Goal: Book appointment/travel/reservation

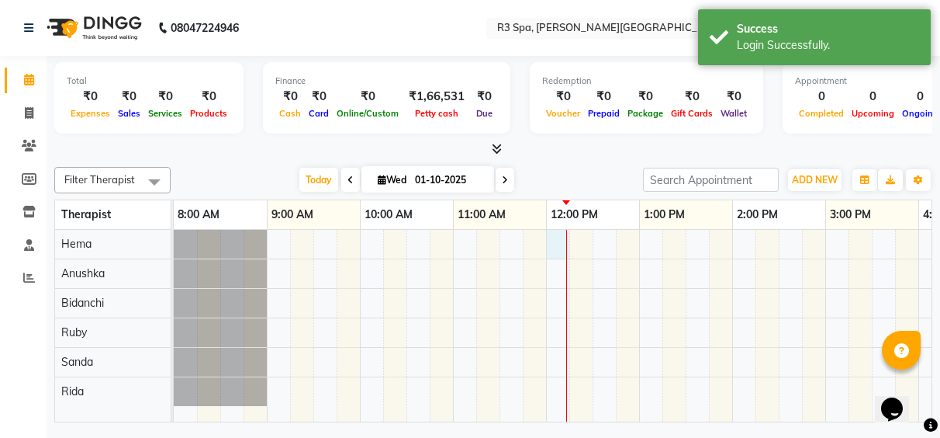
click at [563, 255] on div at bounding box center [826, 326] width 1304 height 192
select select "70215"
select select "tentative"
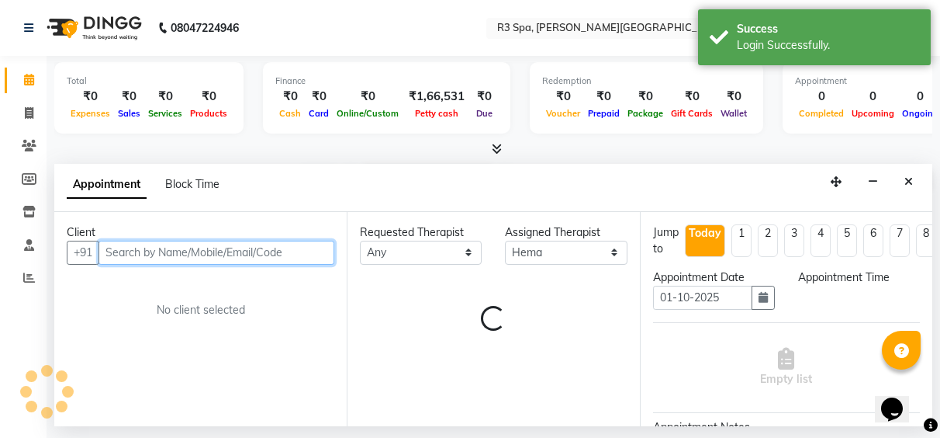
select select "720"
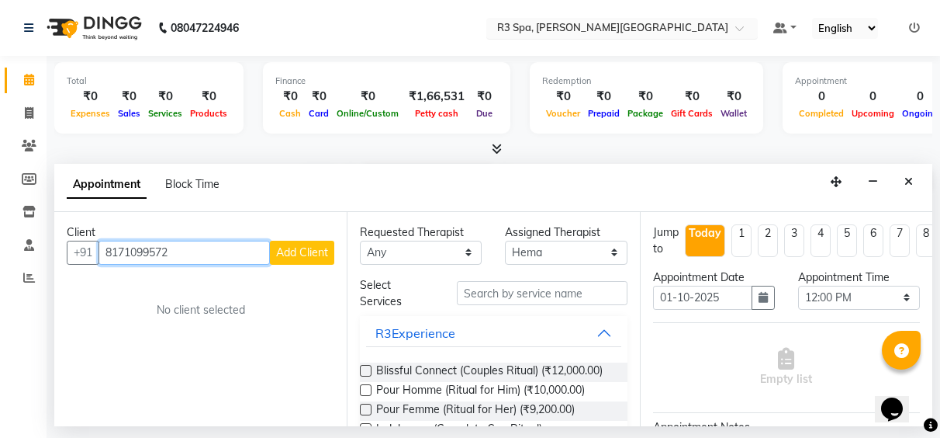
type input "8171099572"
click at [322, 247] on span "Add Client" at bounding box center [302, 252] width 52 height 14
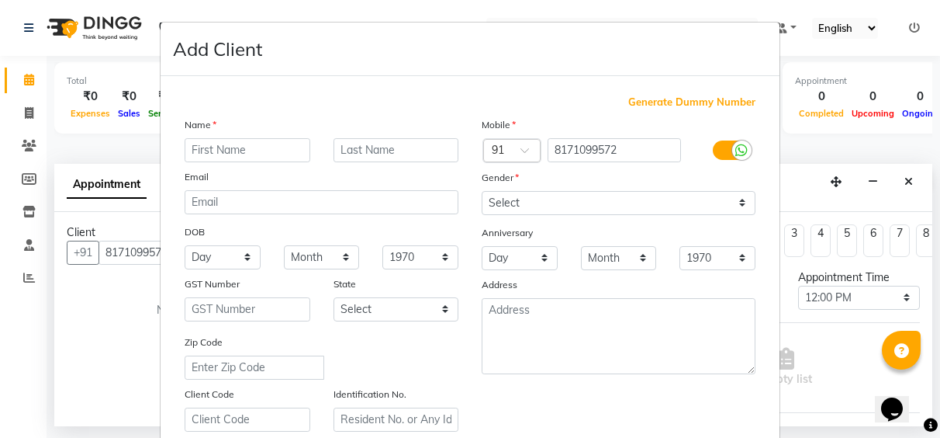
click at [212, 157] on input "text" at bounding box center [248, 150] width 126 height 24
type input "[PERSON_NAME]"
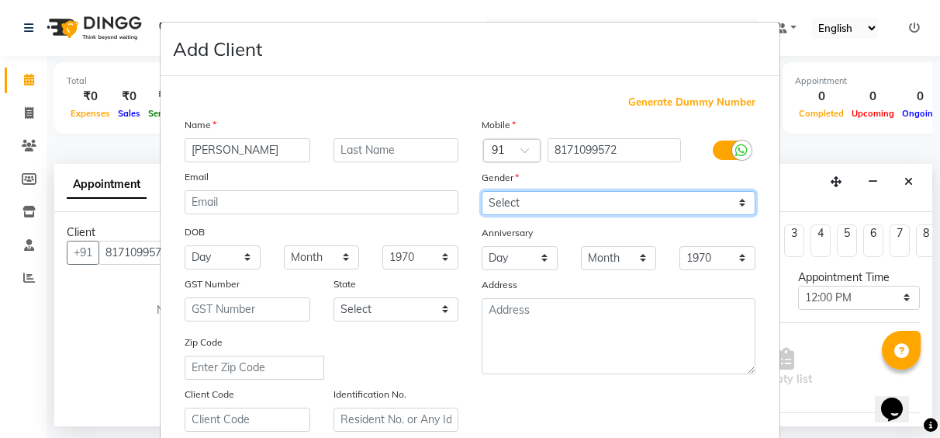
click at [741, 199] on select "Select [DEMOGRAPHIC_DATA] [DEMOGRAPHIC_DATA] Other Prefer Not To Say" at bounding box center [619, 203] width 274 height 24
select select "[DEMOGRAPHIC_DATA]"
click at [482, 191] on select "Select [DEMOGRAPHIC_DATA] [DEMOGRAPHIC_DATA] Other Prefer Not To Say" at bounding box center [619, 203] width 274 height 24
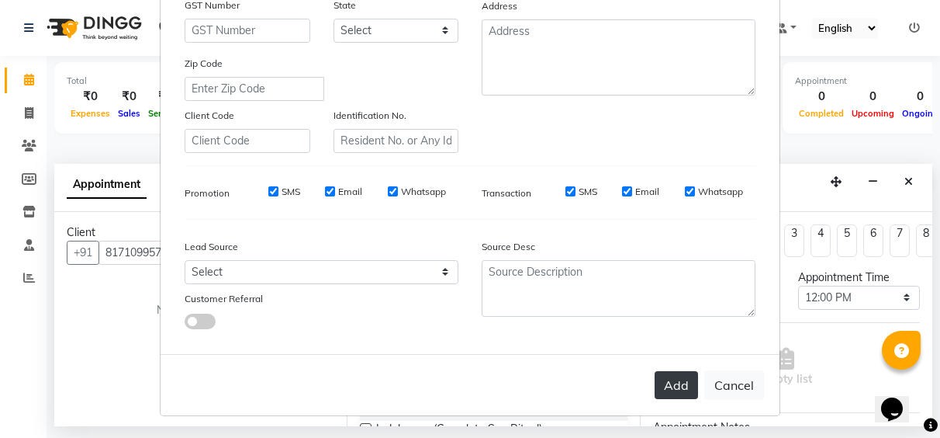
click at [688, 389] on button "Add" at bounding box center [676, 385] width 43 height 28
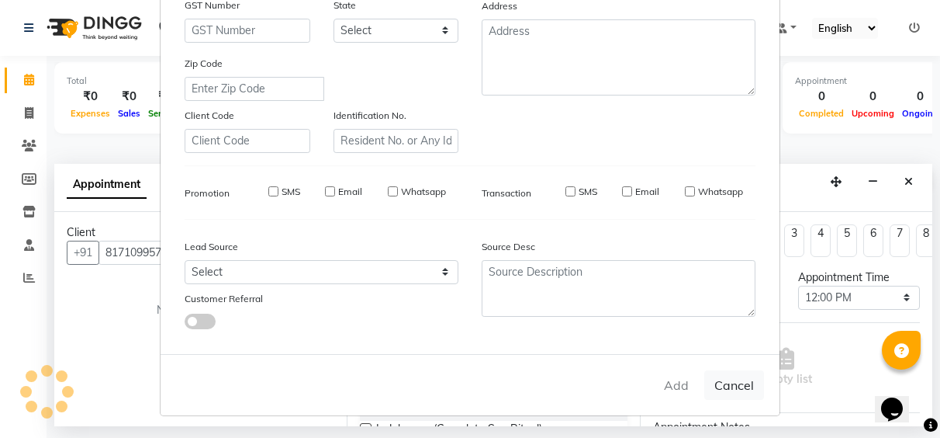
type input "81******72"
select select
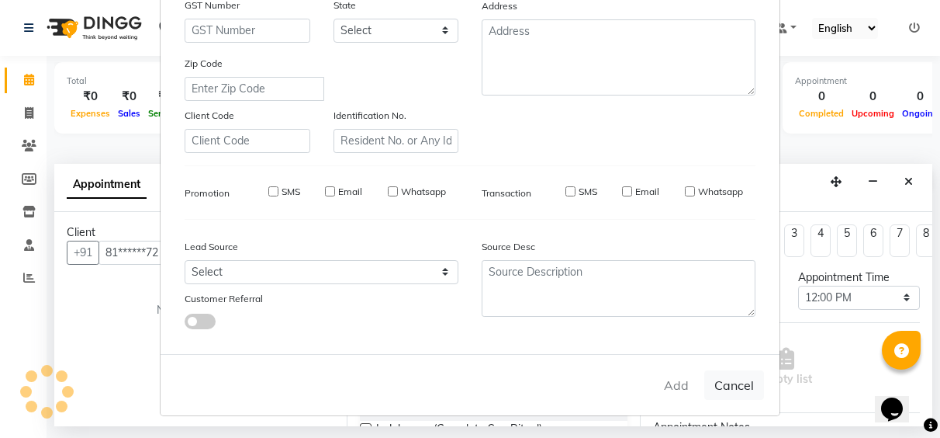
select select
checkbox input "false"
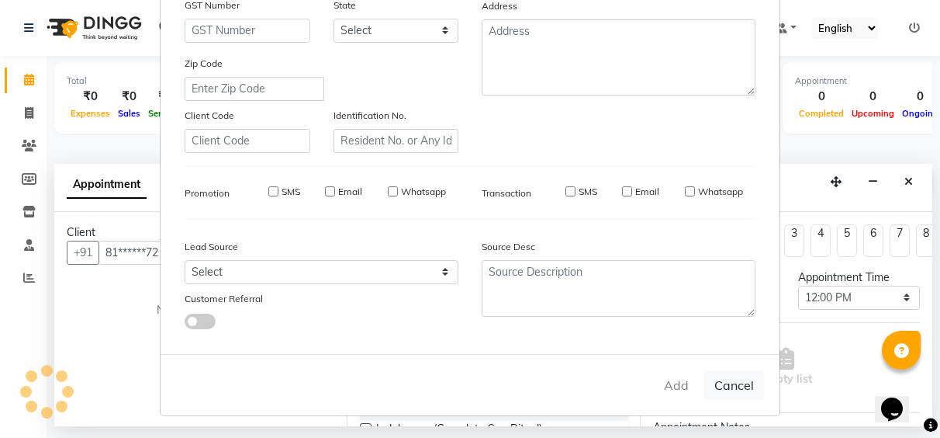
checkbox input "false"
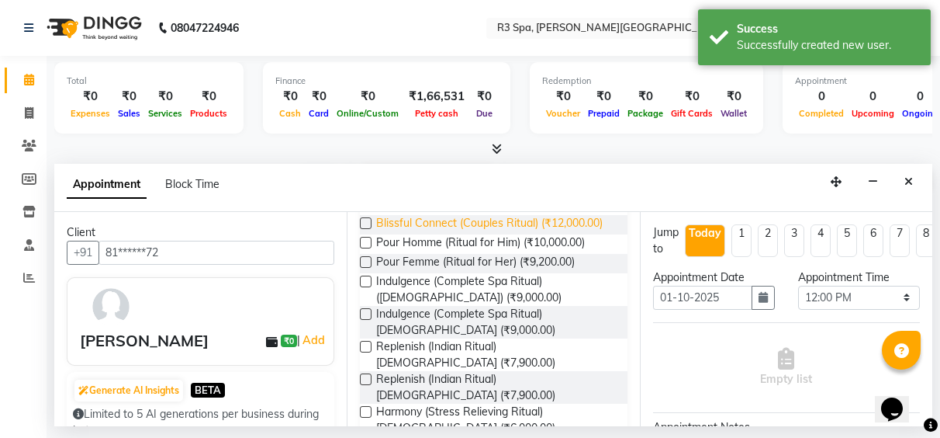
scroll to position [310, 0]
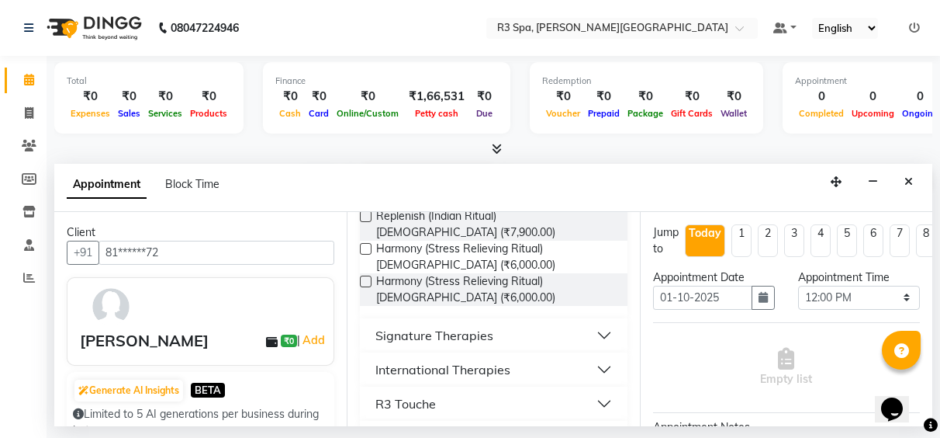
click at [511, 365] on button "International Therapies" at bounding box center [493, 369] width 255 height 28
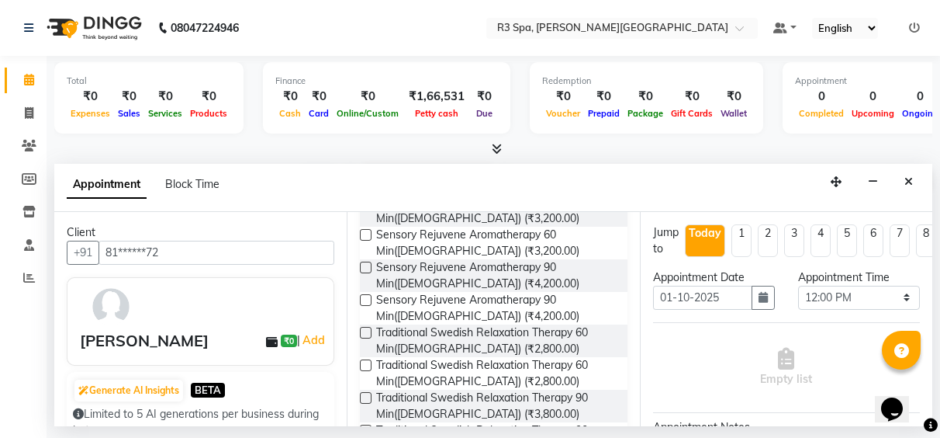
scroll to position [698, 0]
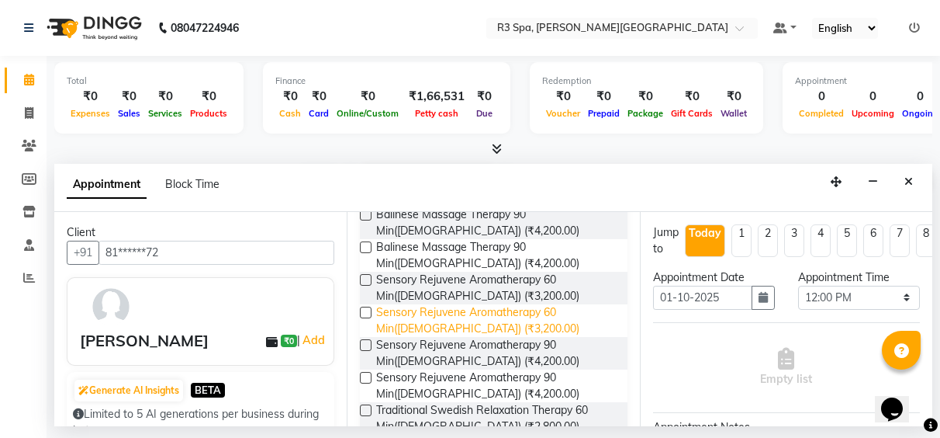
click at [441, 316] on span "Sensory Rejuvene Aromatherapy 60 Min([DEMOGRAPHIC_DATA]) (₹3,200.00)" at bounding box center [495, 320] width 238 height 33
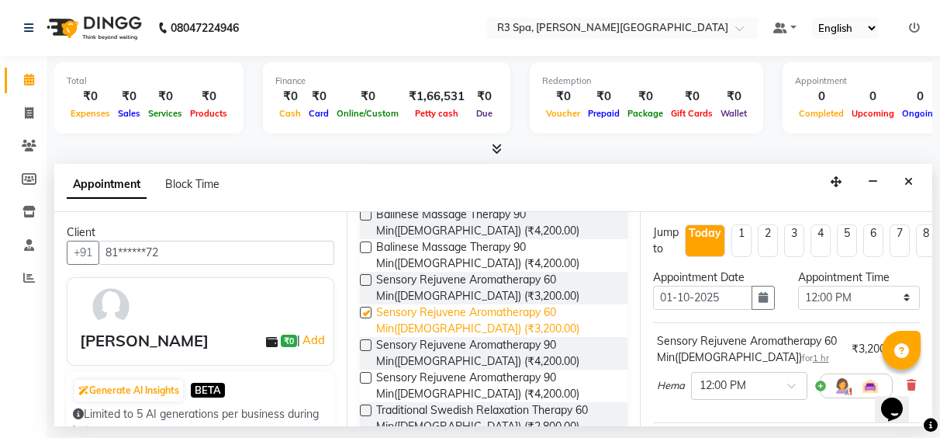
checkbox input "false"
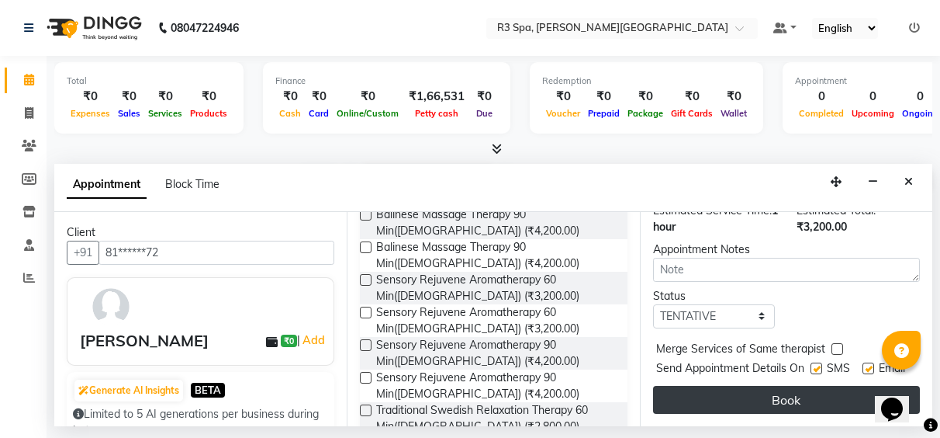
scroll to position [251, 0]
click at [768, 386] on button "Book" at bounding box center [786, 400] width 267 height 28
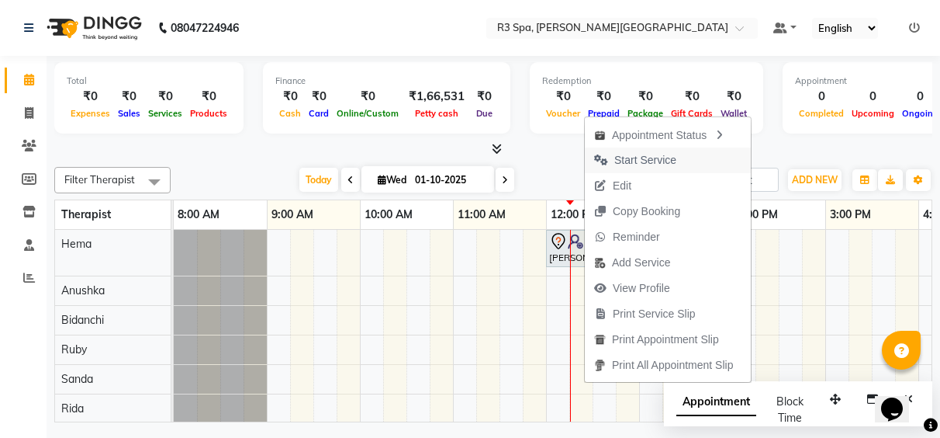
click at [662, 161] on span "Start Service" at bounding box center [646, 160] width 62 height 16
click at [662, 161] on div "Filter Therapist Select All Anushka Bidanchi Hema Rida [PERSON_NAME] [DATE] [DA…" at bounding box center [493, 291] width 878 height 261
